Goal: Feedback & Contribution: Submit feedback/report problem

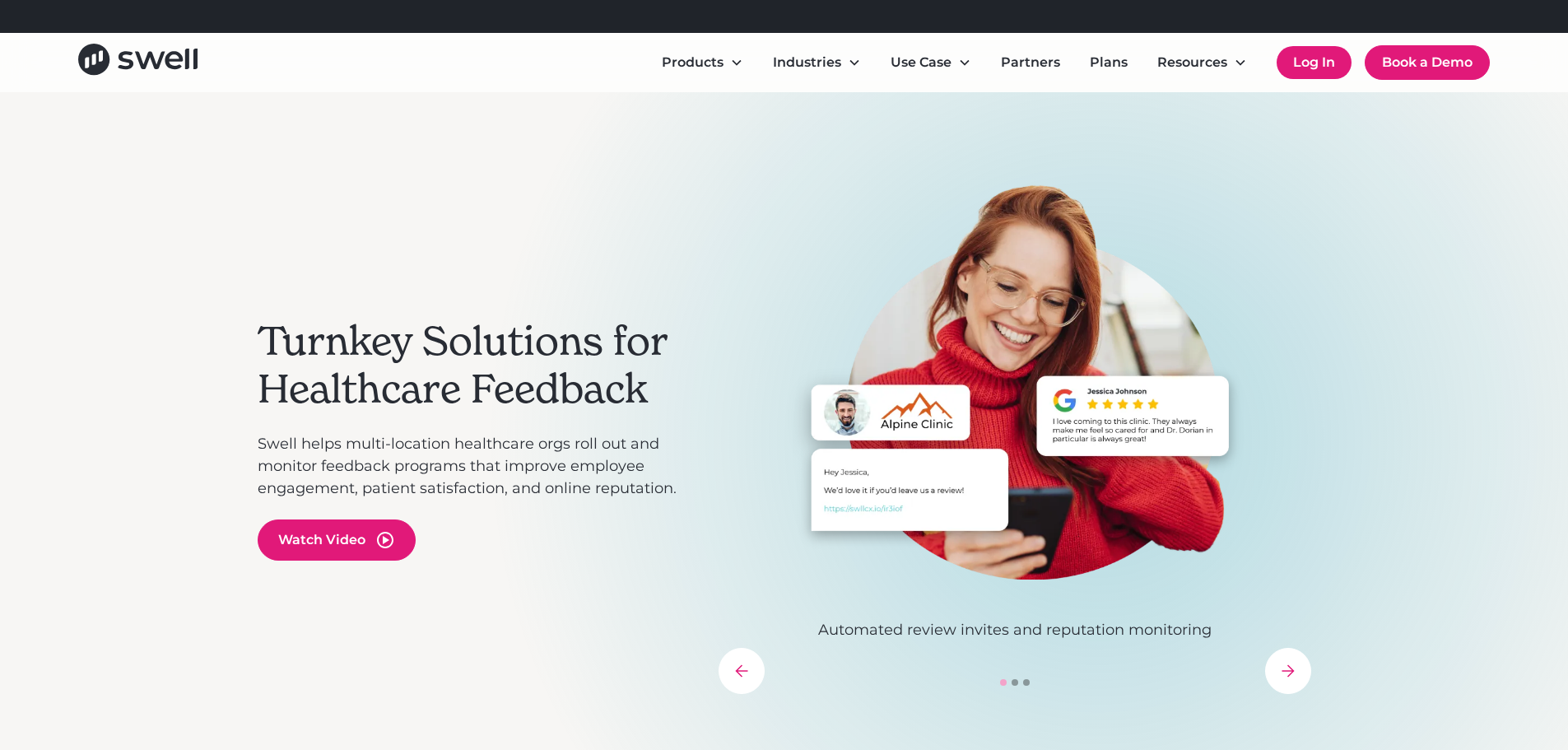
click at [1312, 64] on link "Log In" at bounding box center [1313, 62] width 75 height 33
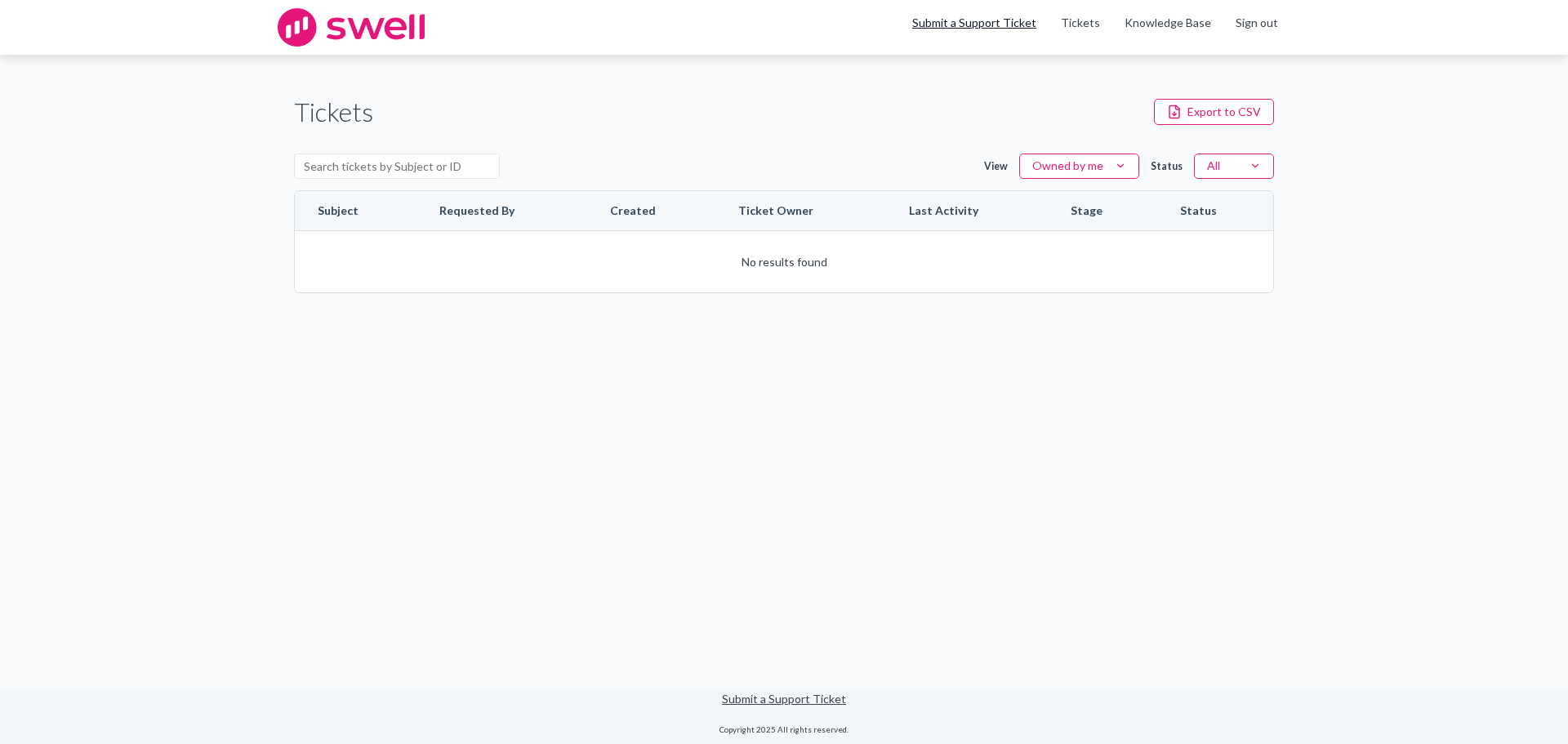
click at [1004, 25] on link "Submit a Support Ticket" at bounding box center [974, 22] width 124 height 14
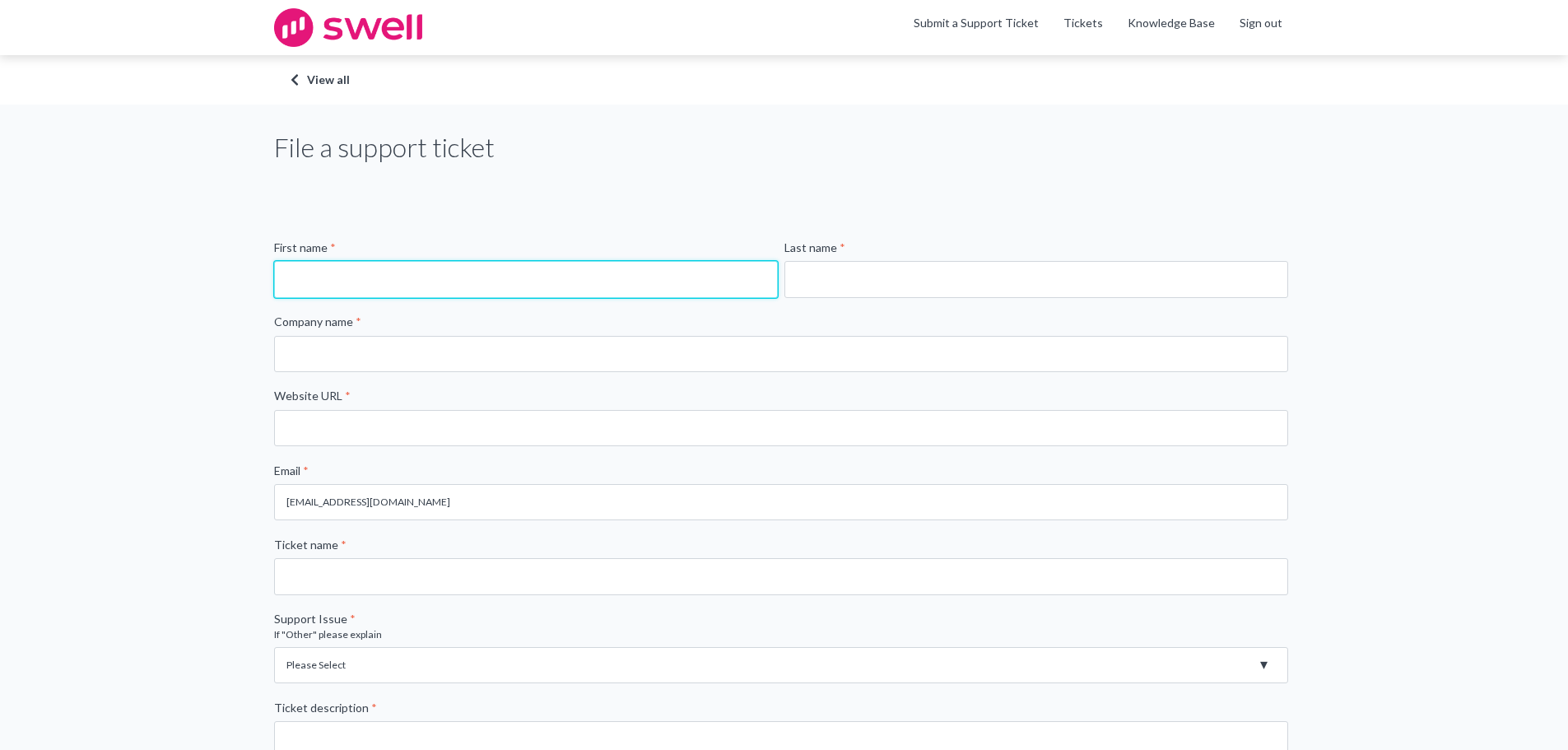
click at [319, 266] on input "First name *" at bounding box center [525, 279] width 503 height 36
type input "Trheisy"
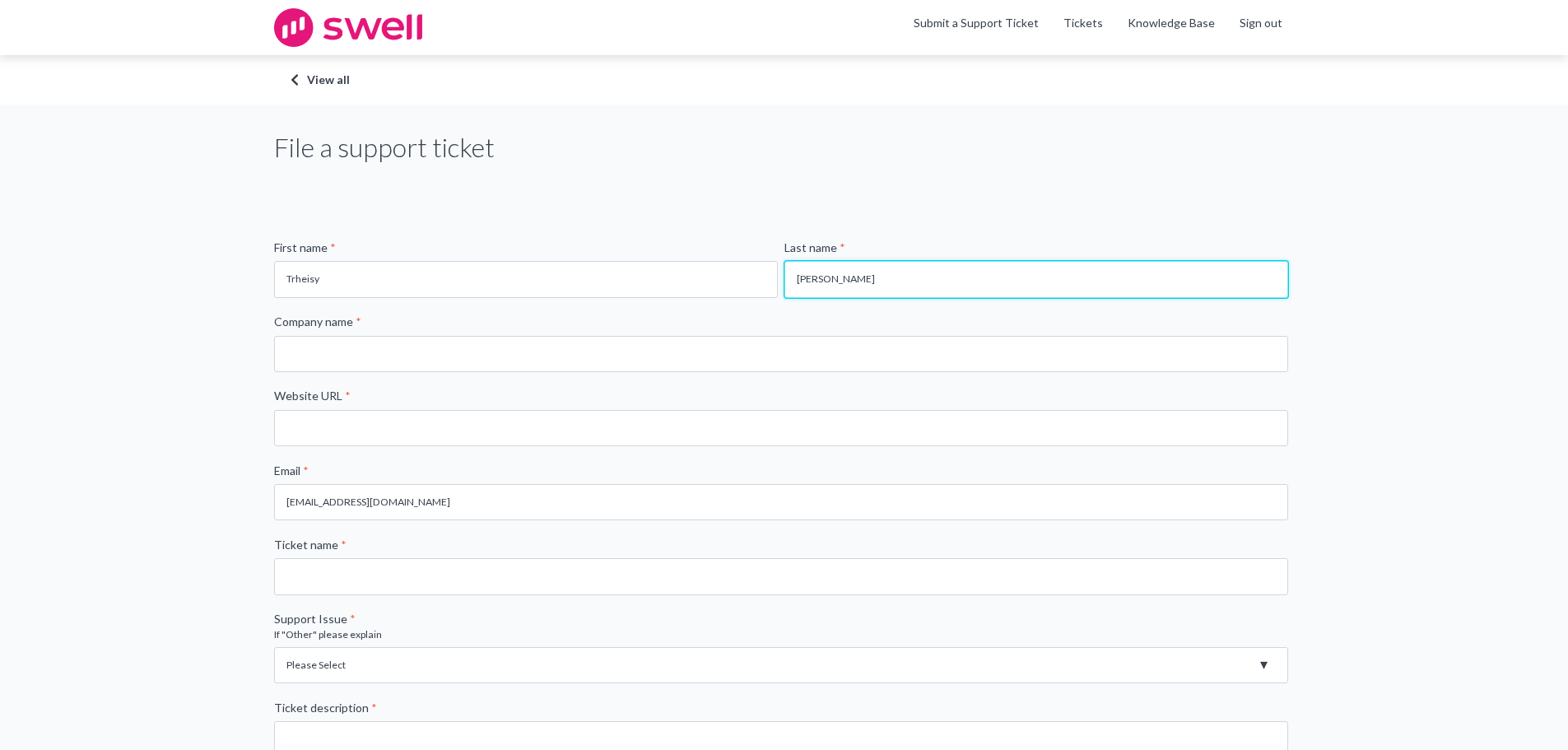
type input "[PERSON_NAME]"
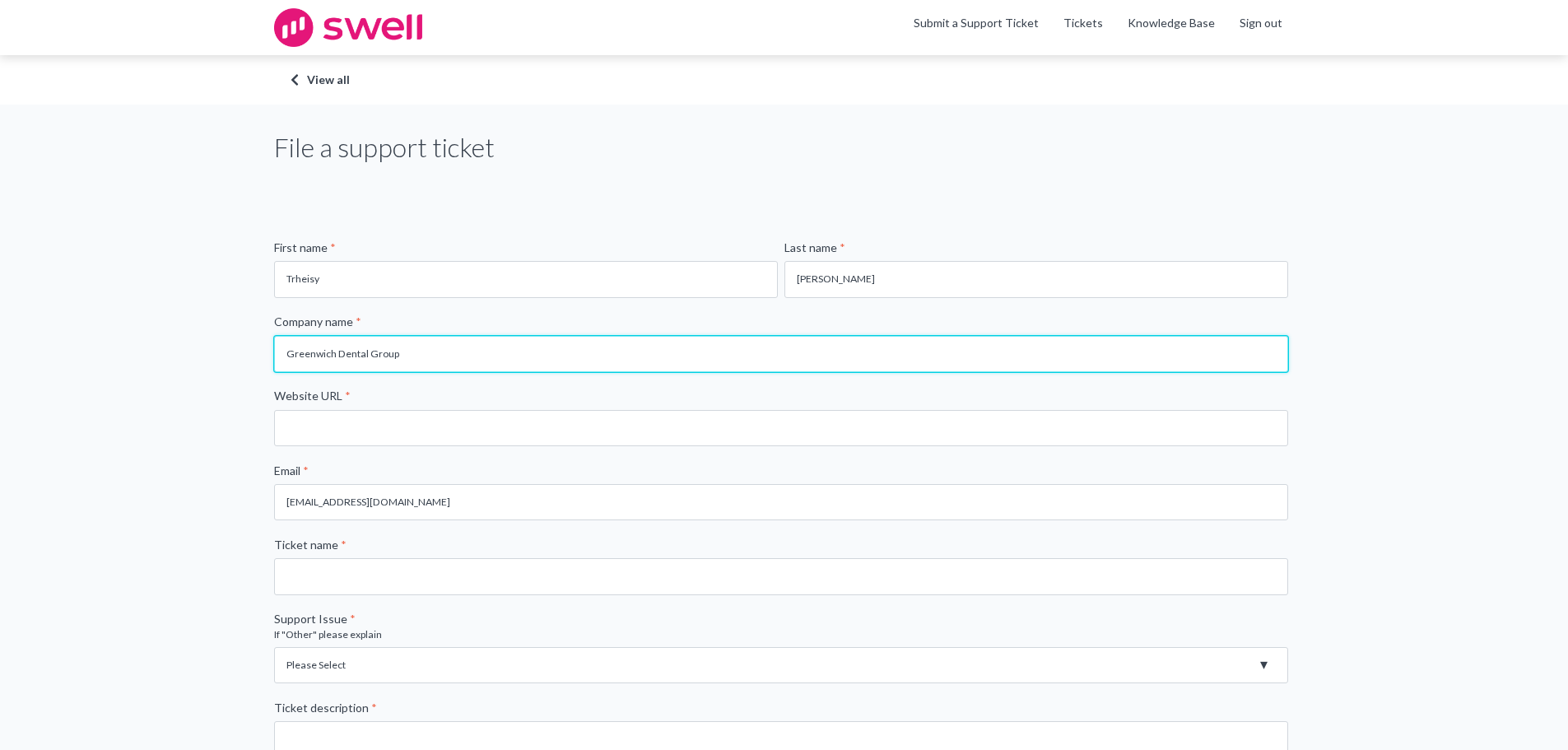
type input "Greenwich Dental Group"
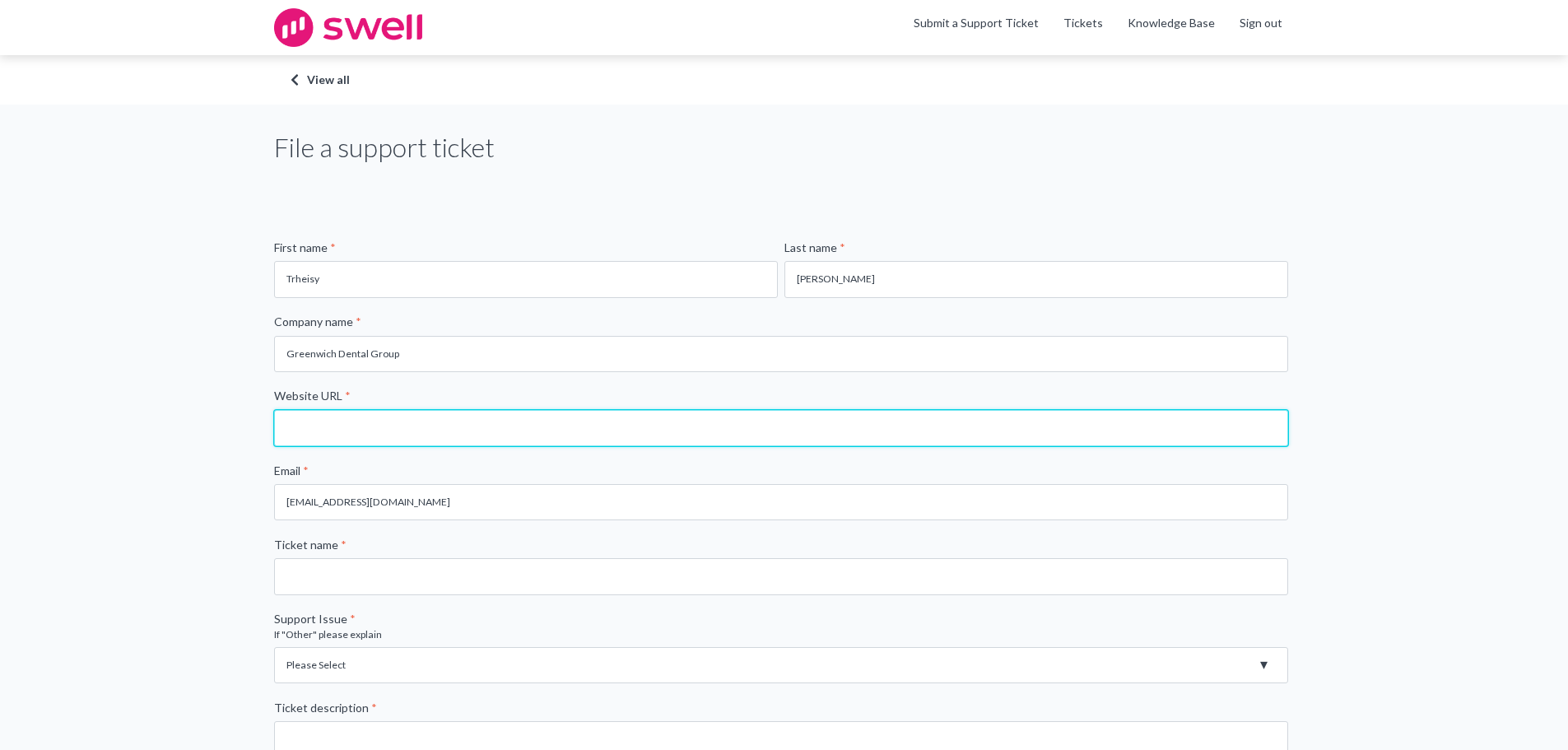
paste input "[URL][DOMAIN_NAME]"
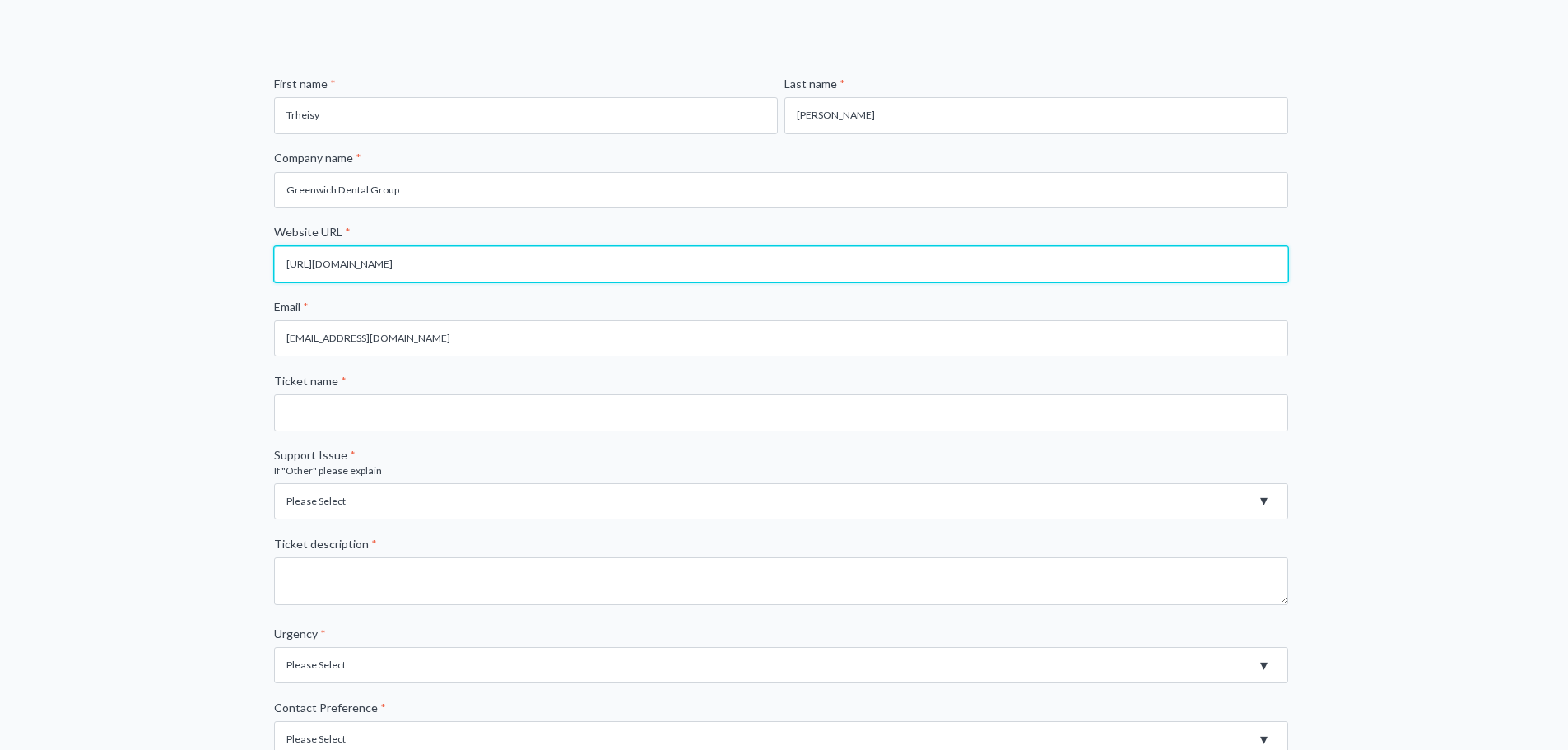
scroll to position [165, 0]
type input "[URL][DOMAIN_NAME]"
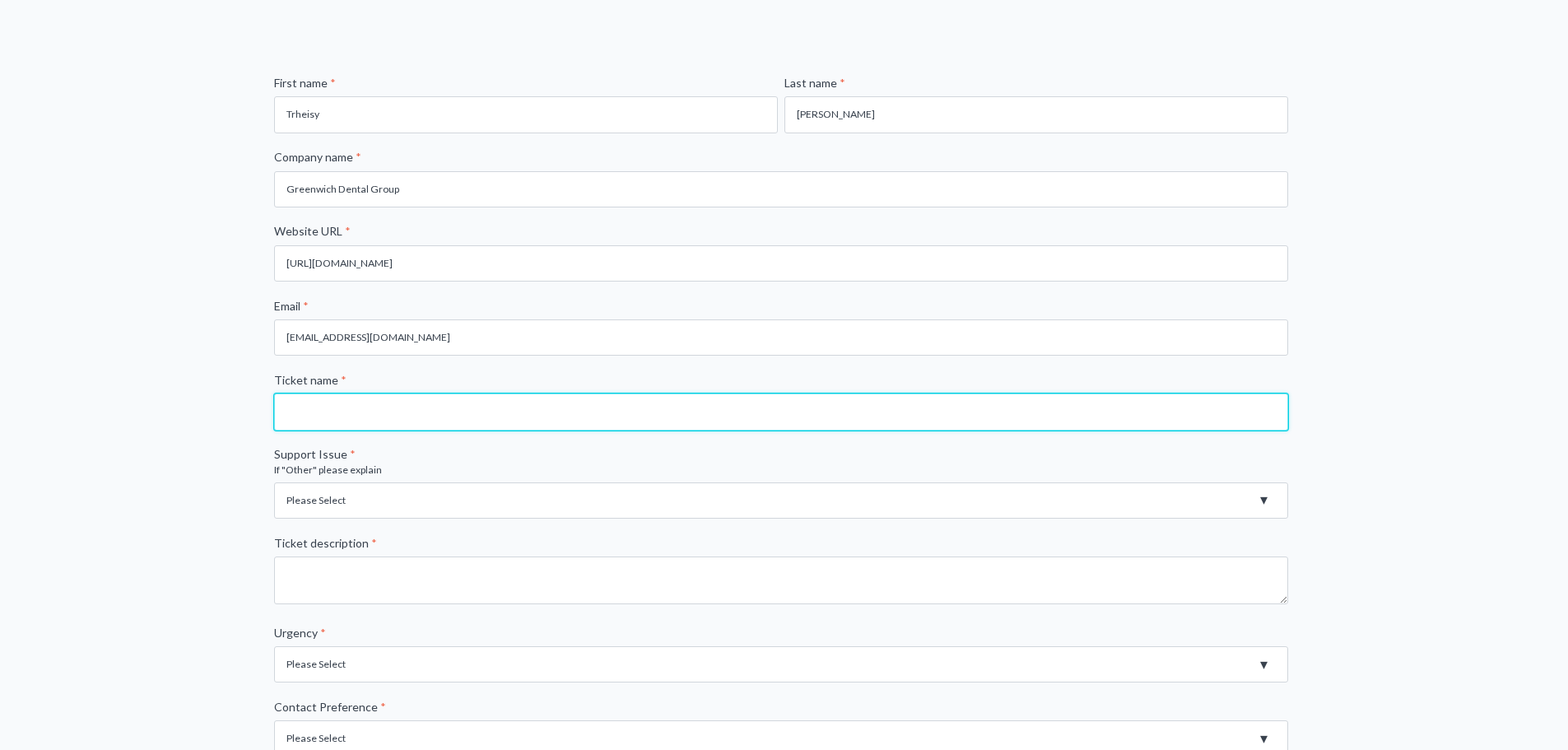
click at [305, 402] on input "Ticket name *" at bounding box center [780, 411] width 1013 height 36
type input "Patient Responding to Review SMS"
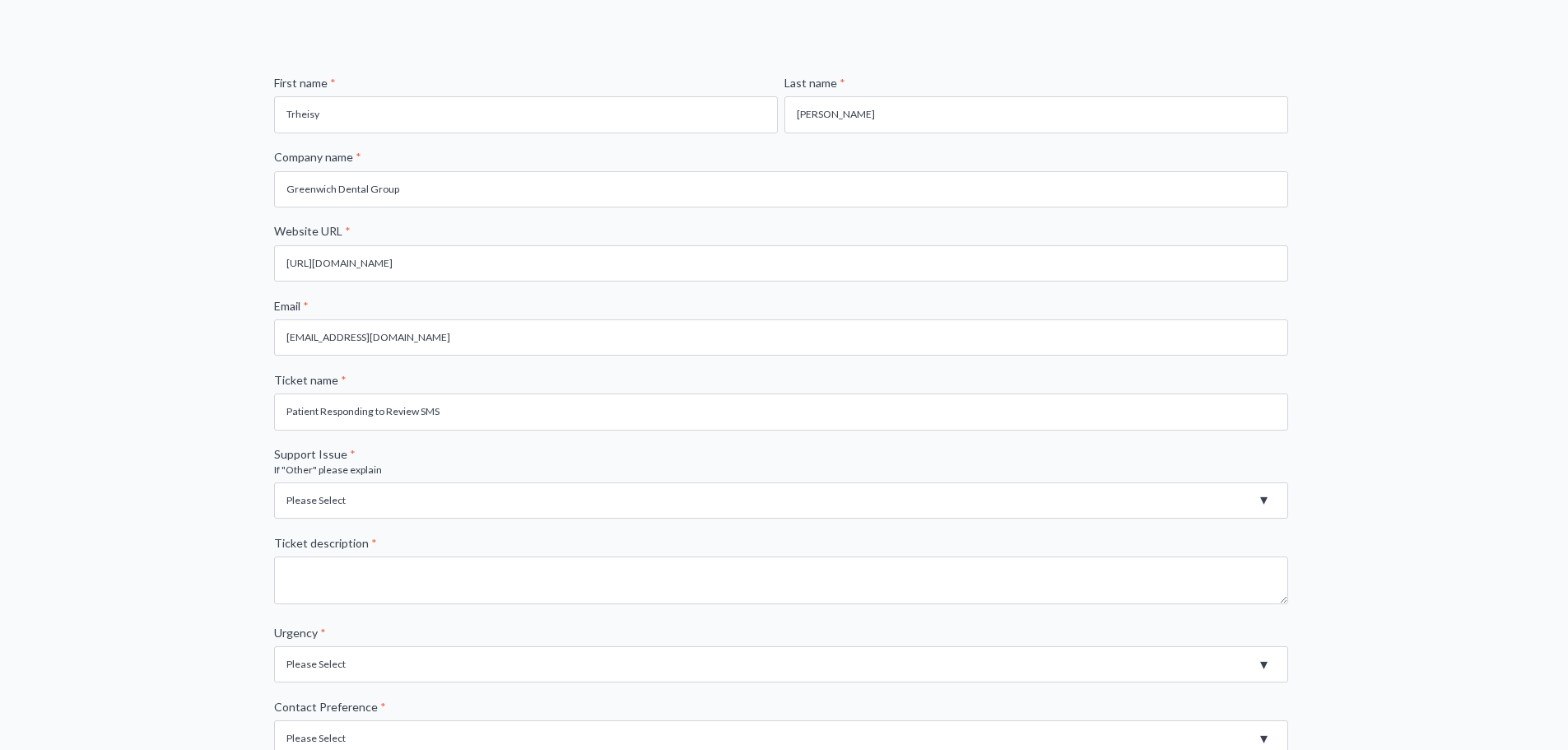
click at [315, 507] on select "Please Select Registration for Business Texting (TCR) Review Invites Not Sendin…" at bounding box center [780, 501] width 1013 height 36
click at [413, 492] on select "Please Select Registration for Business Texting (TCR) Review Invites Not Sendin…" at bounding box center [780, 501] width 1013 height 36
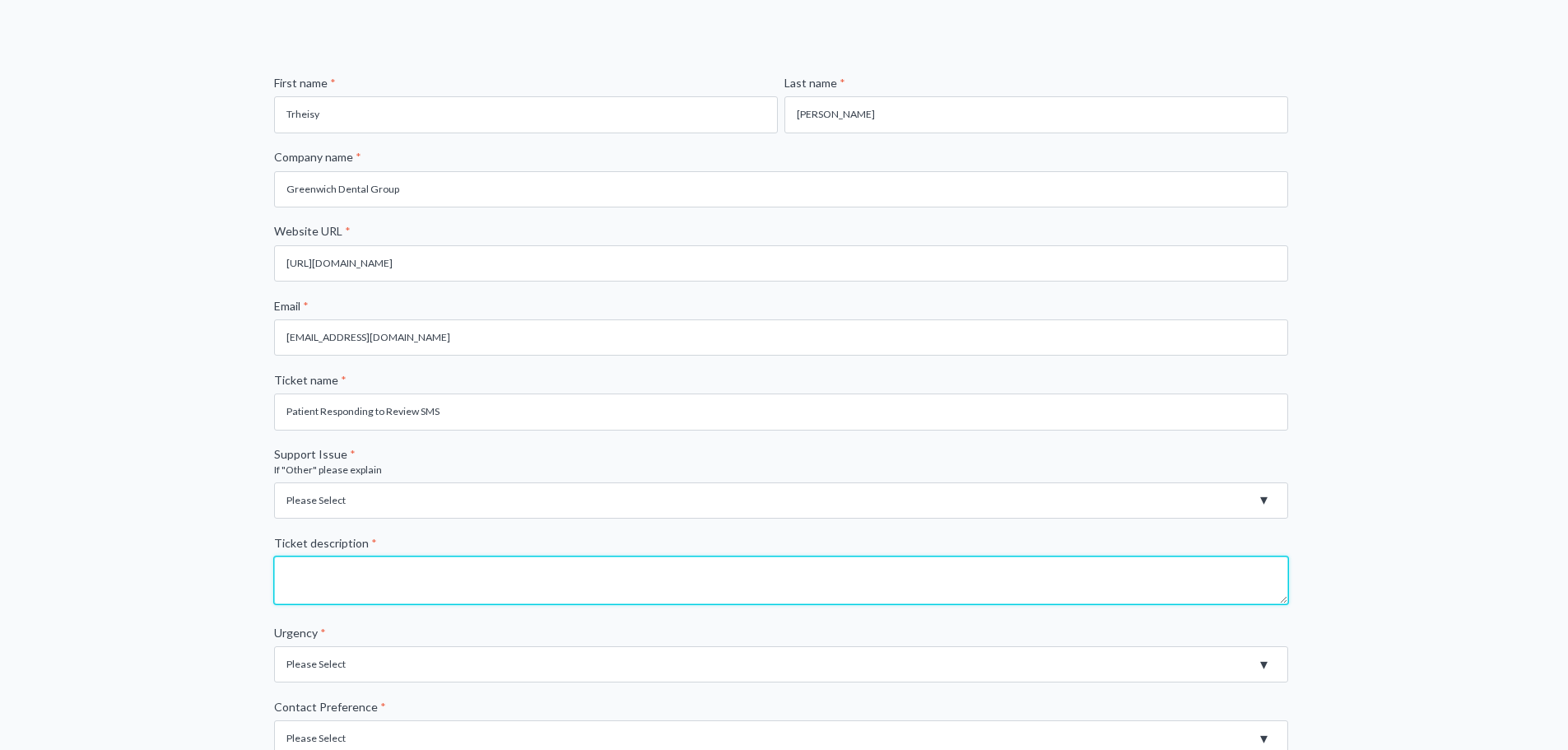
click at [357, 580] on textarea "Ticket description *" at bounding box center [780, 581] width 1013 height 48
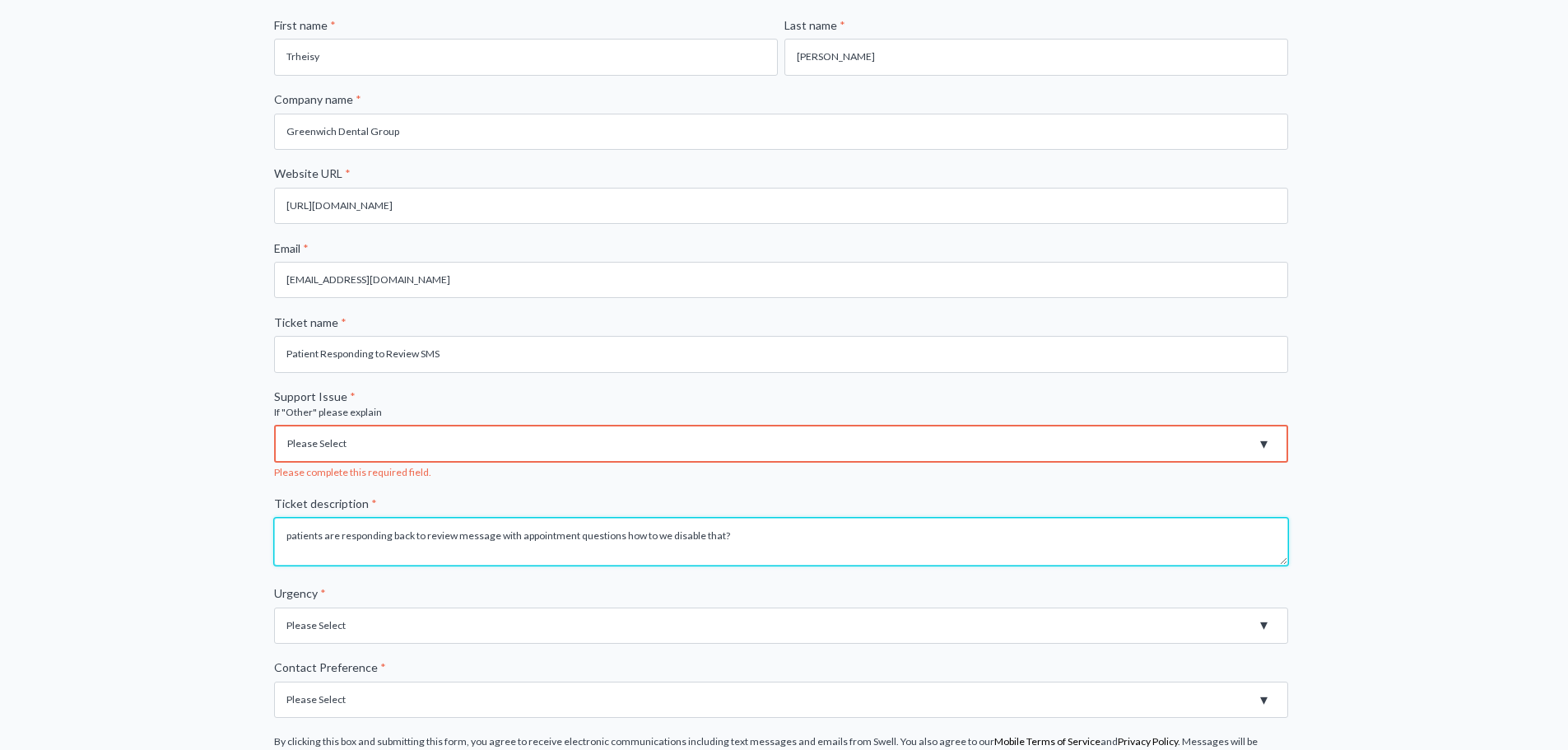
scroll to position [247, 0]
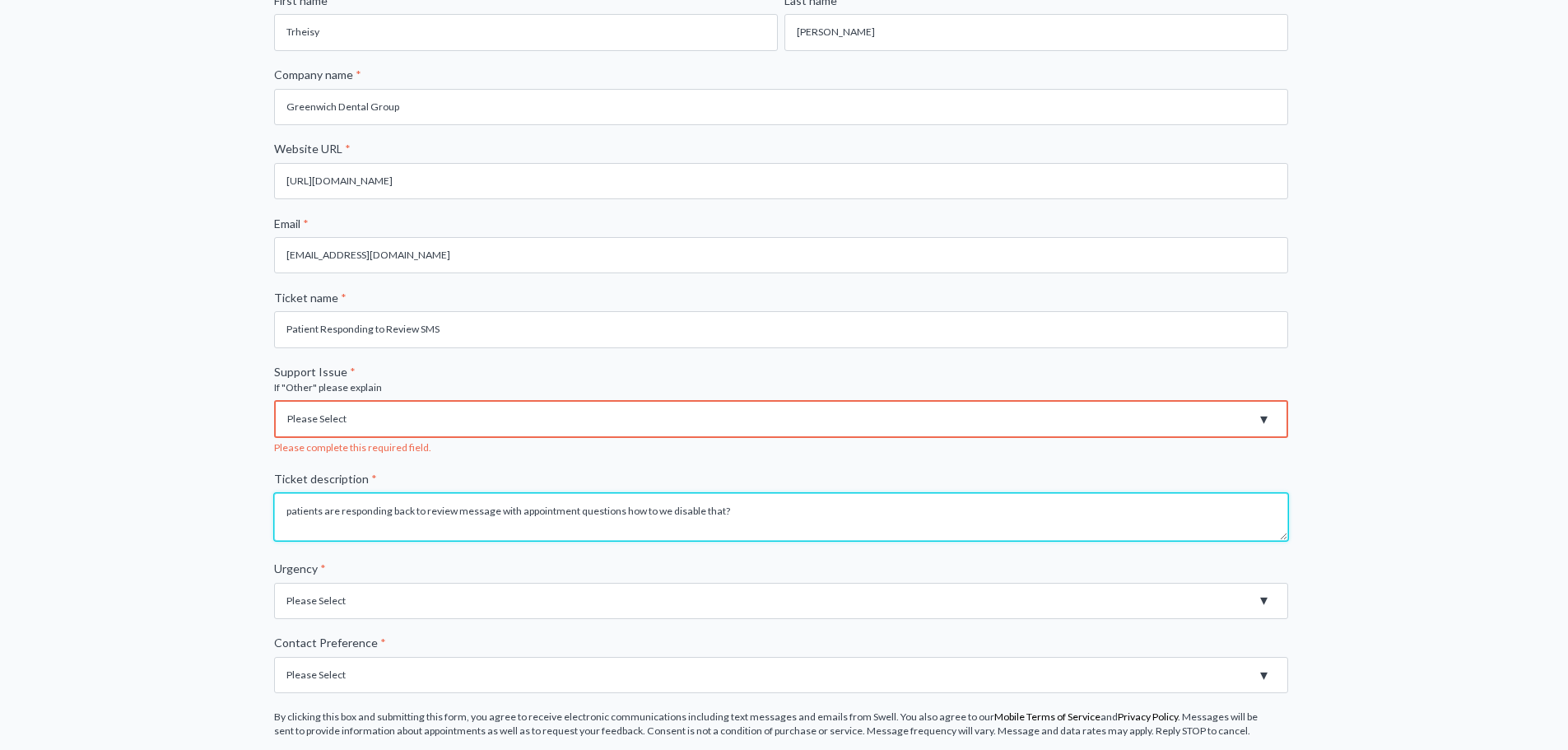
type textarea "patients are responding back to review message with appointment questions how t…"
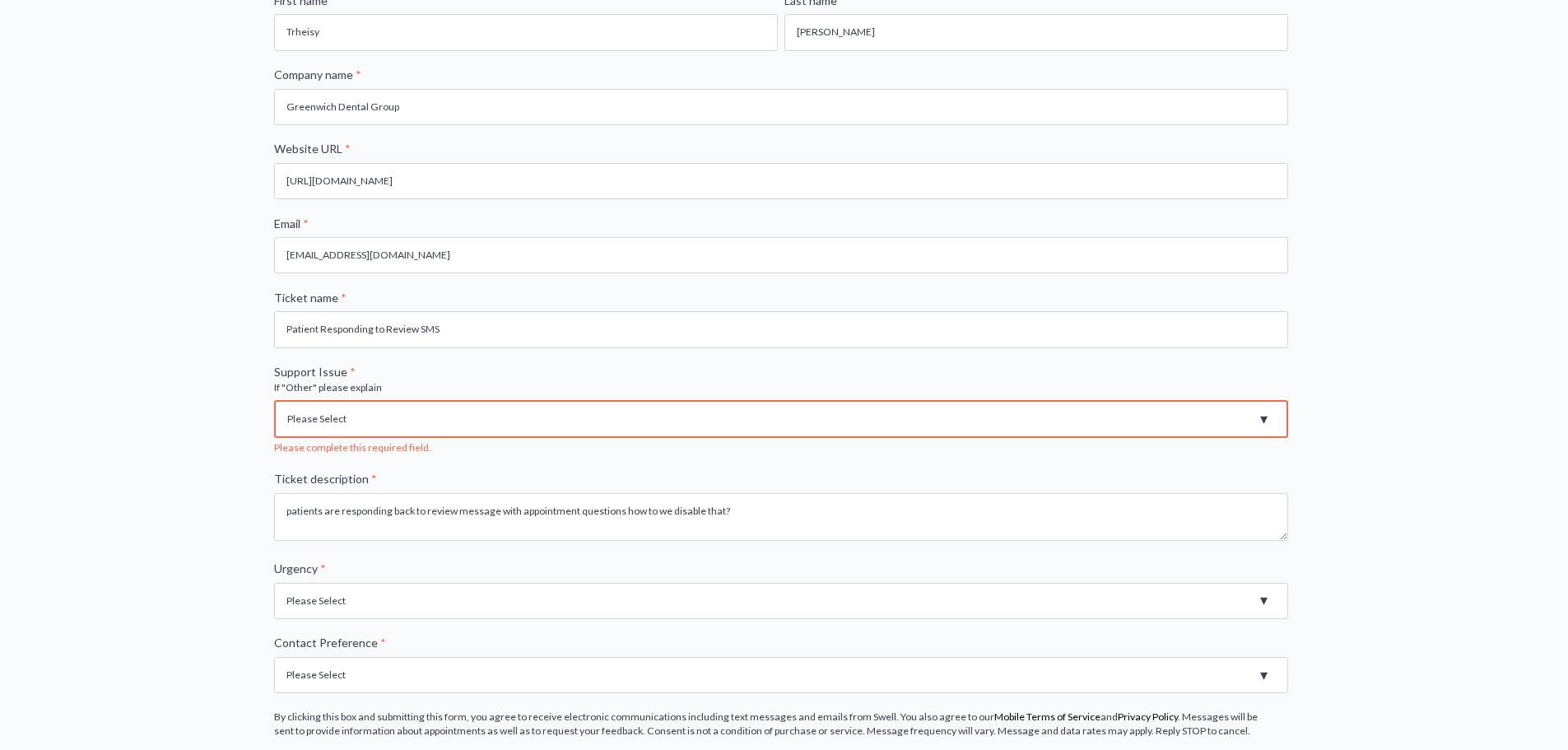
click at [325, 596] on select "Please Select High - Outage - Issue is critically impacting or preventing use o…" at bounding box center [780, 601] width 1013 height 36
click at [274, 582] on select "Please Select High - Outage - Issue is critically impacting or preventing use o…" at bounding box center [780, 601] width 1013 height 36
click at [357, 613] on select "Please Select High - Outage - Issue is critically impacting or preventing use o…" at bounding box center [780, 601] width 1013 height 36
select select "Medium - Feature or Product is not working. Error Message"
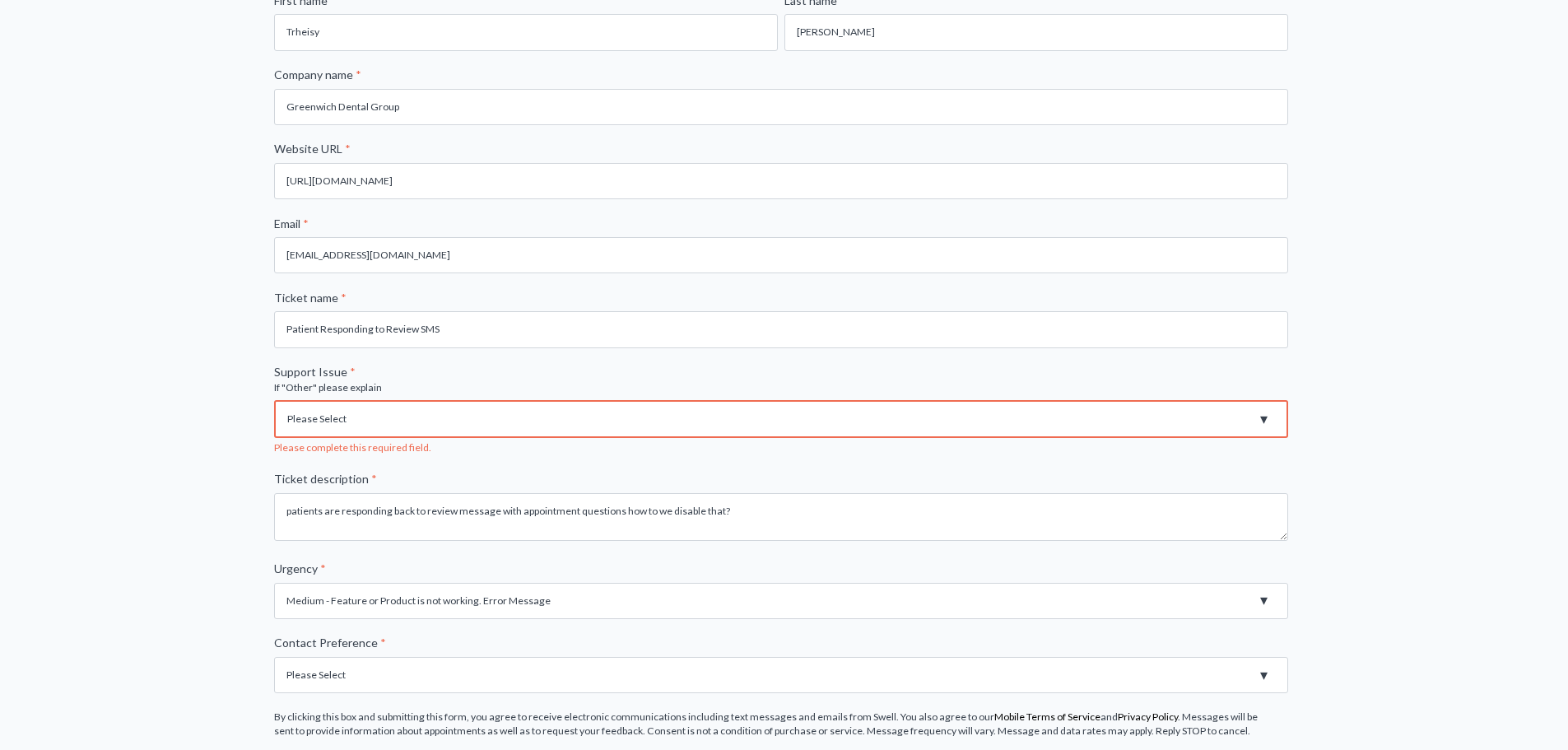
click at [274, 582] on select "Please Select High - Outage - Issue is critically impacting or preventing use o…" at bounding box center [780, 601] width 1013 height 36
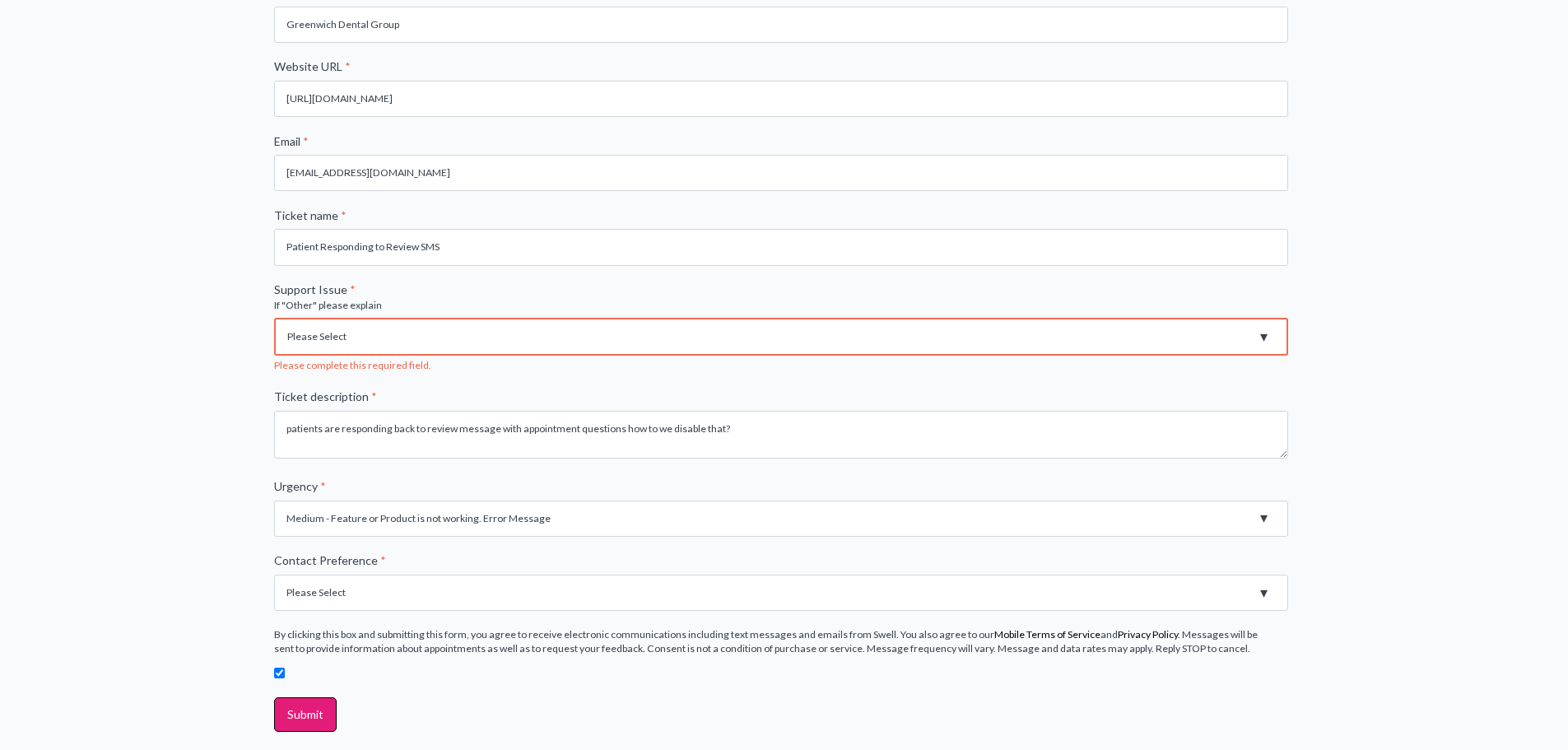
click at [330, 601] on select "Please Select Email Phone" at bounding box center [780, 593] width 1013 height 36
click at [274, 575] on select "Please Select Email Phone" at bounding box center [780, 593] width 1013 height 36
click at [325, 600] on select "Please Select Email Phone" at bounding box center [780, 593] width 1013 height 36
select select "Phone"
click at [274, 575] on select "Please Select Email Phone" at bounding box center [780, 593] width 1013 height 36
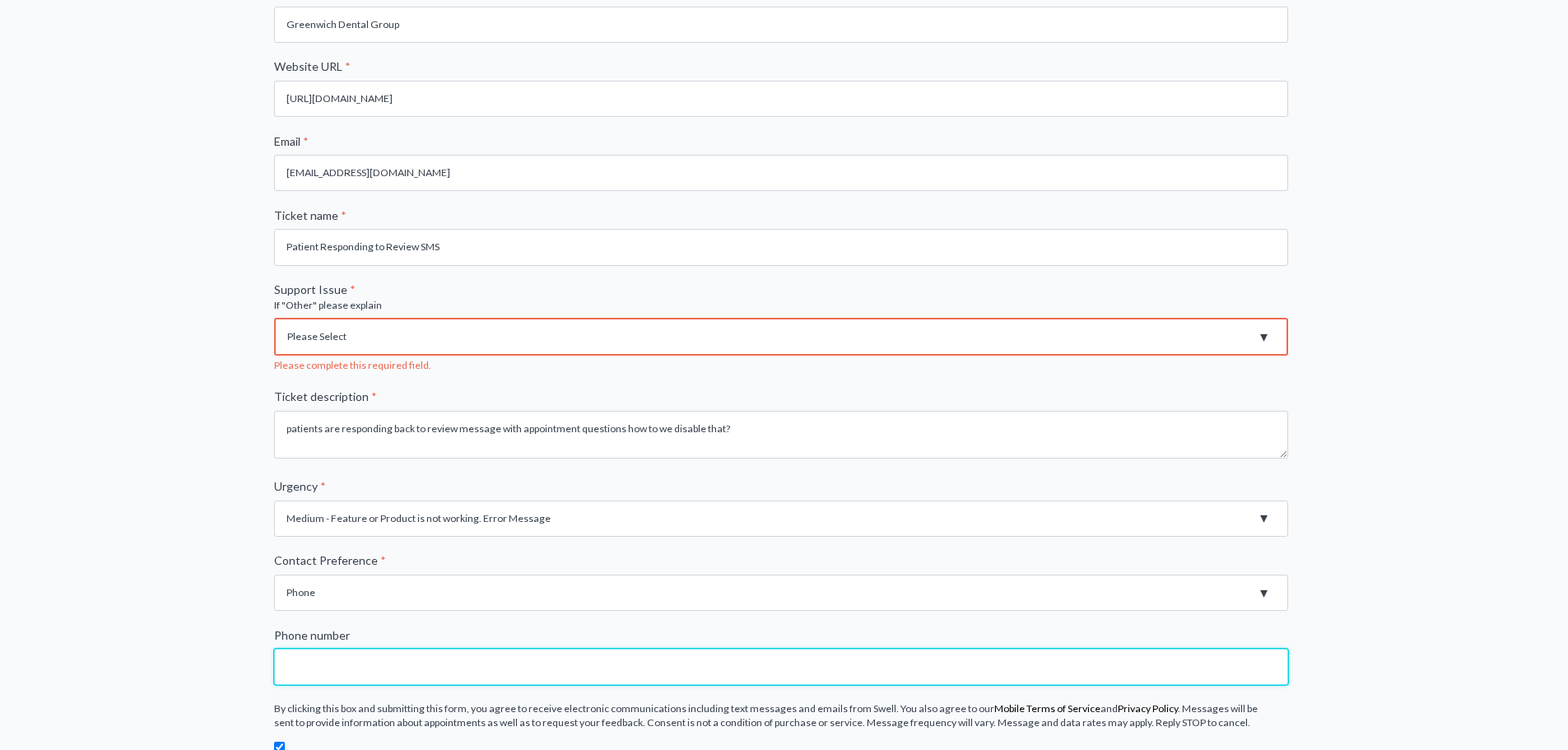
click at [318, 661] on input "Phone number" at bounding box center [780, 666] width 1013 height 36
type input "2038693984"
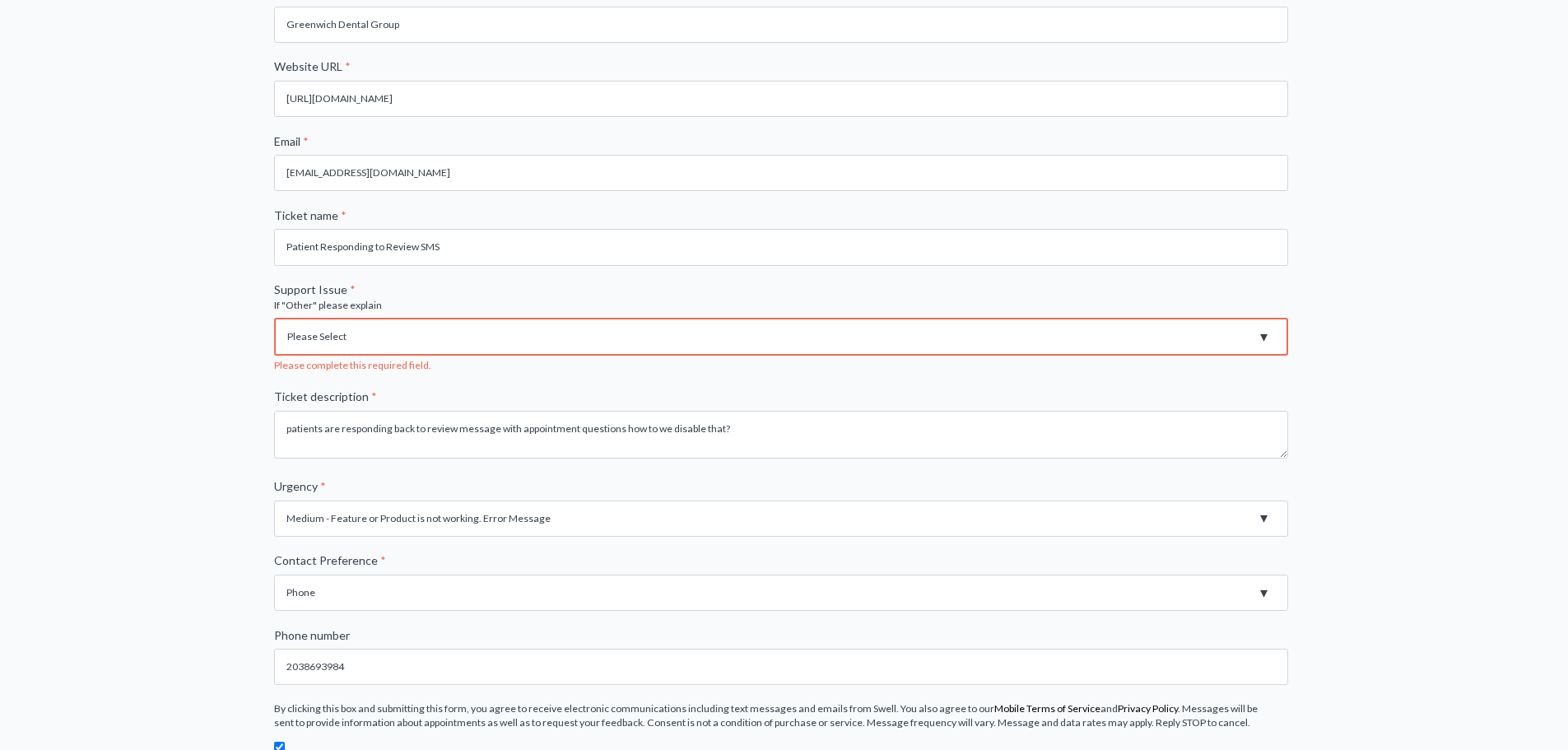
click at [350, 328] on select "Please Select Registration for Business Texting (TCR) Review Invites Not Sendin…" at bounding box center [780, 337] width 1013 height 38
select select "Feature Request"
click at [274, 318] on select "Please Select Registration for Business Texting (TCR) Review Invites Not Sendin…" at bounding box center [780, 337] width 1013 height 38
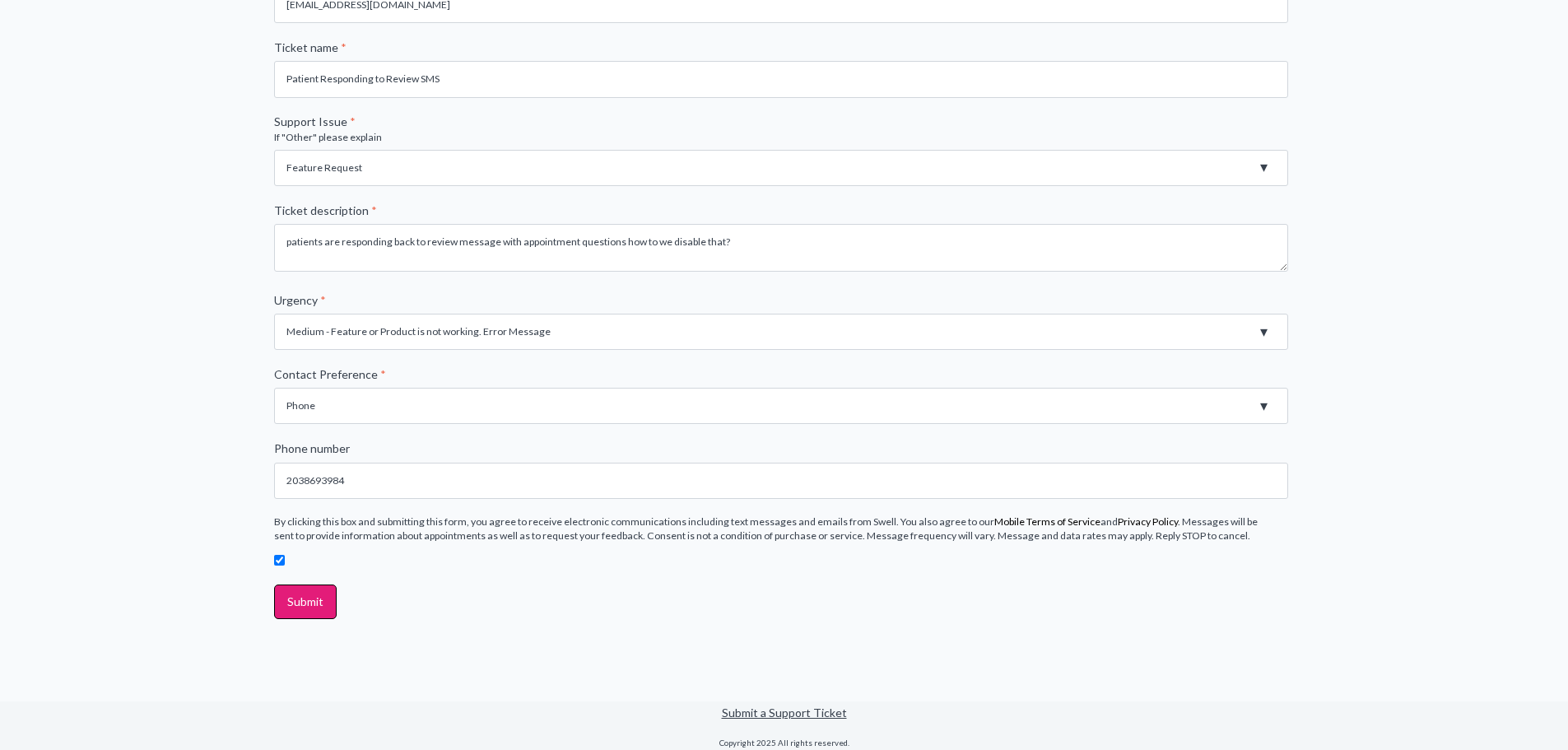
scroll to position [505, 0]
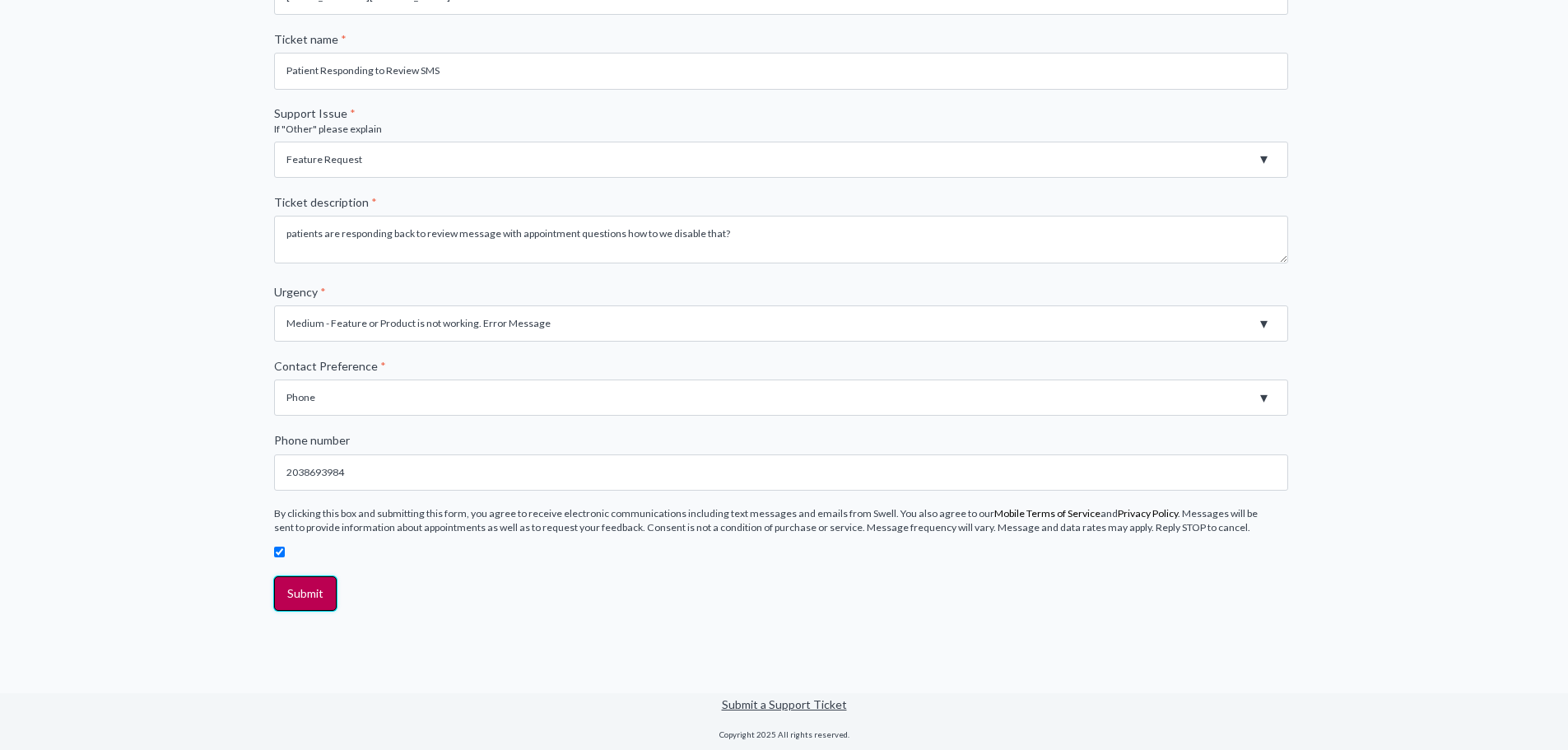
click at [304, 594] on input "Submit" at bounding box center [305, 593] width 63 height 34
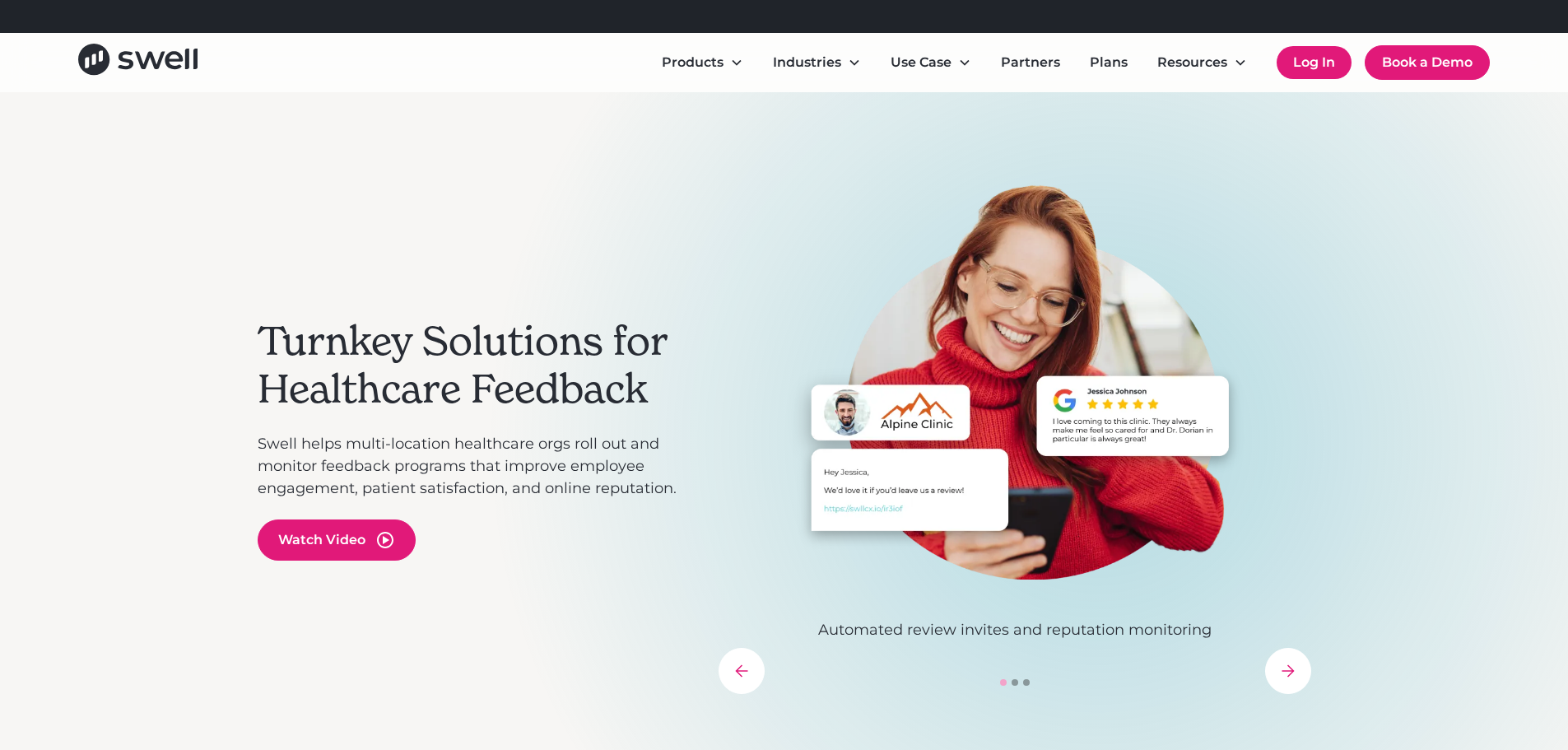
click at [1303, 60] on link "Log In" at bounding box center [1313, 62] width 75 height 33
